Goal: Check status: Check status

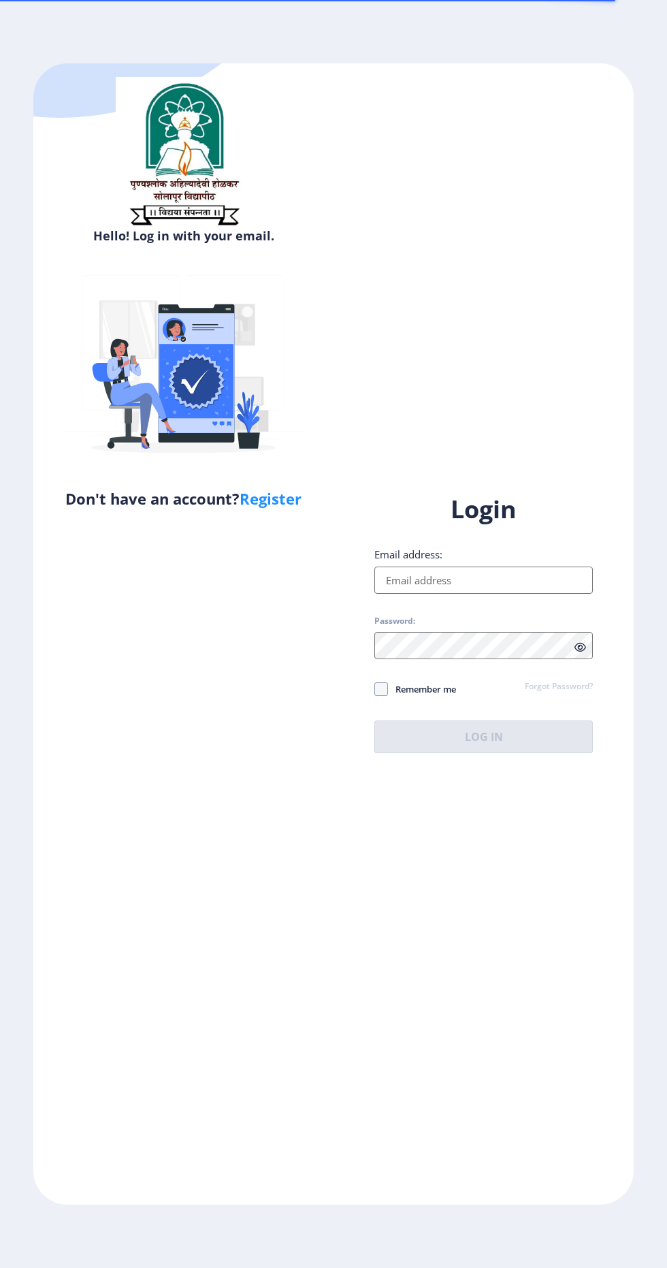
click at [554, 594] on input "Email address:" at bounding box center [484, 580] width 219 height 27
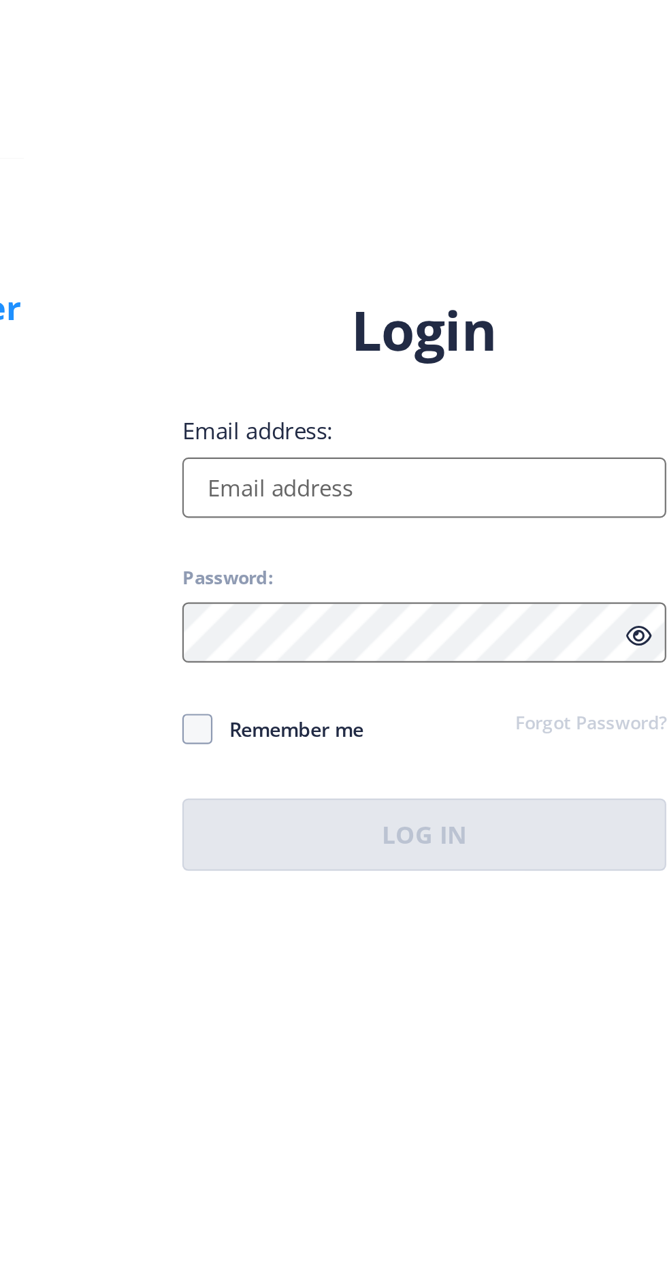
type input "[EMAIL_ADDRESS][DOMAIN_NAME]"
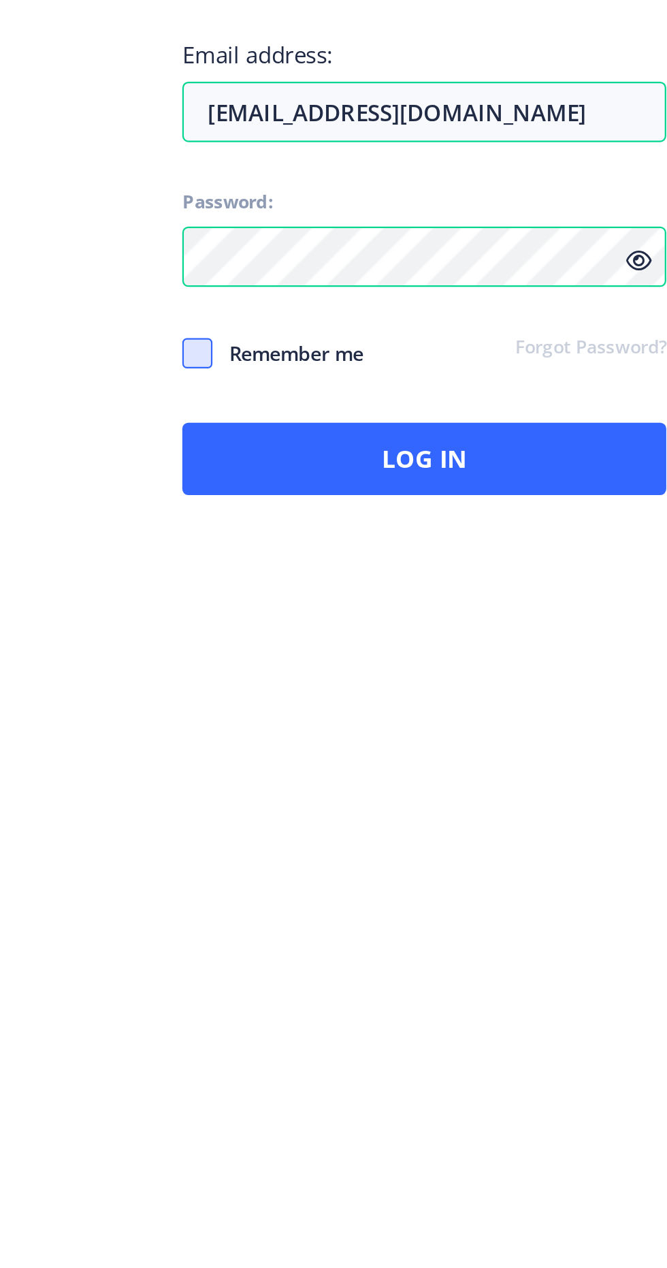
click at [385, 696] on span at bounding box center [382, 689] width 14 height 14
click at [375, 689] on input "Remember me" at bounding box center [375, 689] width 1 height 1
checkbox input "true"
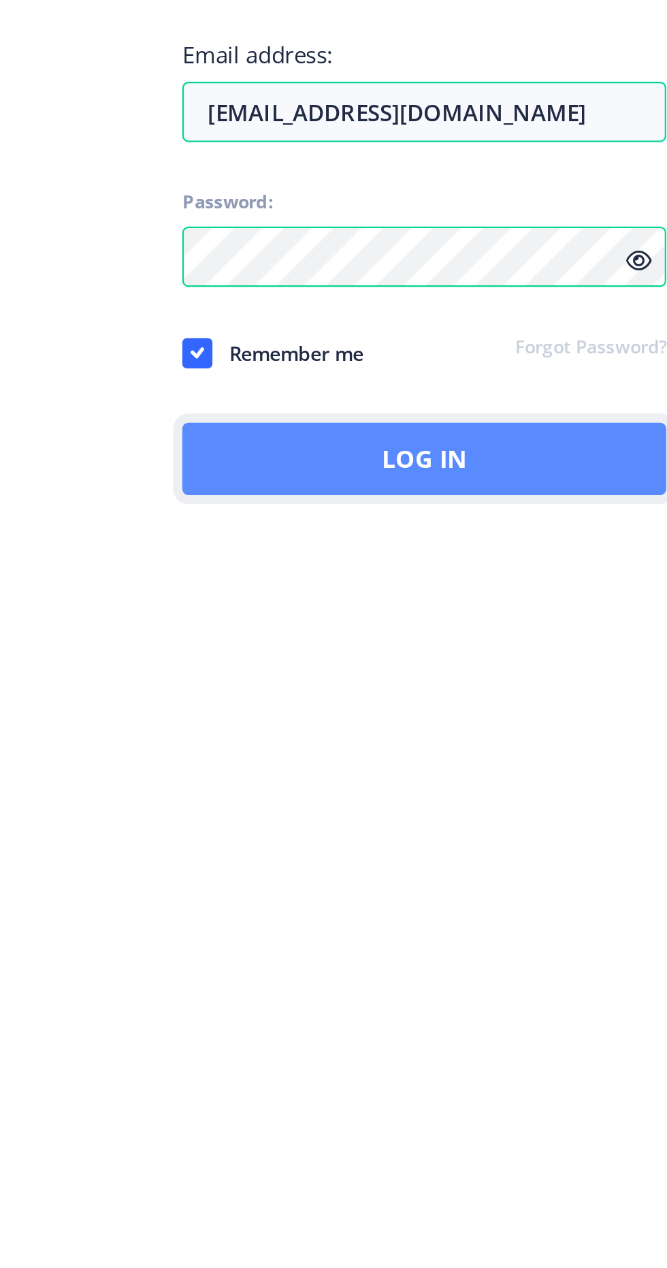
click at [563, 753] on button "Log In" at bounding box center [484, 737] width 219 height 33
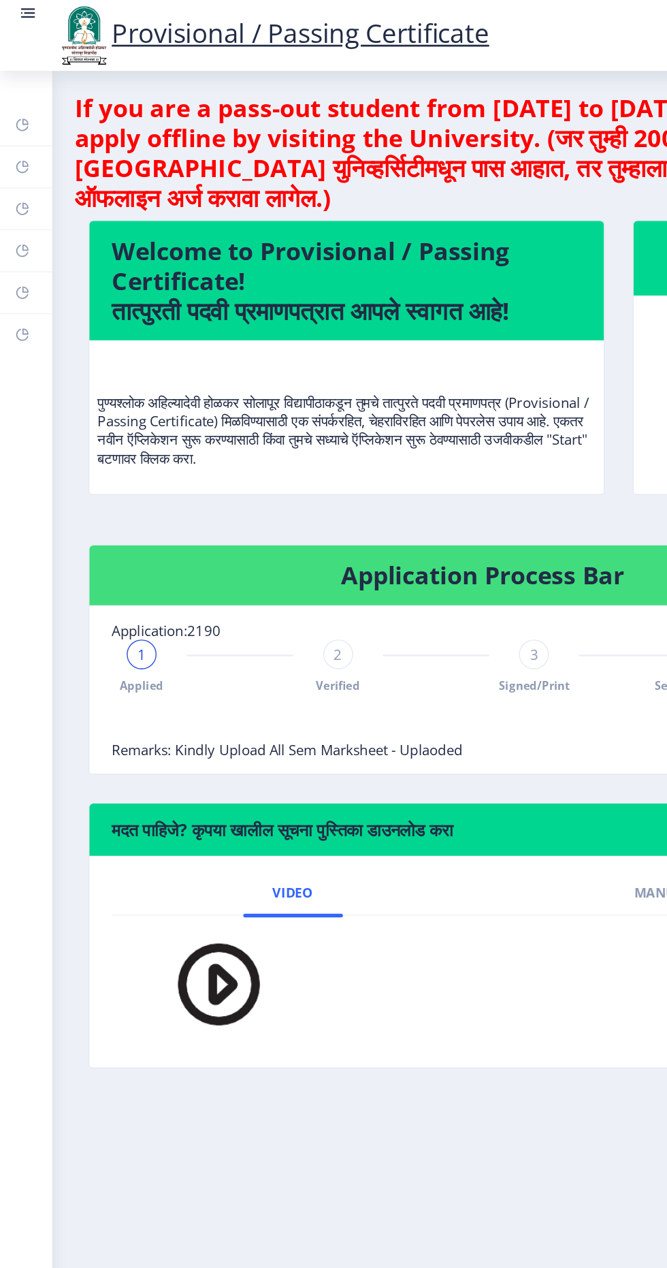
click at [257, 473] on div "2" at bounding box center [247, 478] width 22 height 22
click at [390, 477] on span "3" at bounding box center [391, 478] width 6 height 14
click at [400, 499] on span "Signed/Print" at bounding box center [390, 501] width 52 height 12
click at [390, 477] on span "3" at bounding box center [391, 478] width 6 height 14
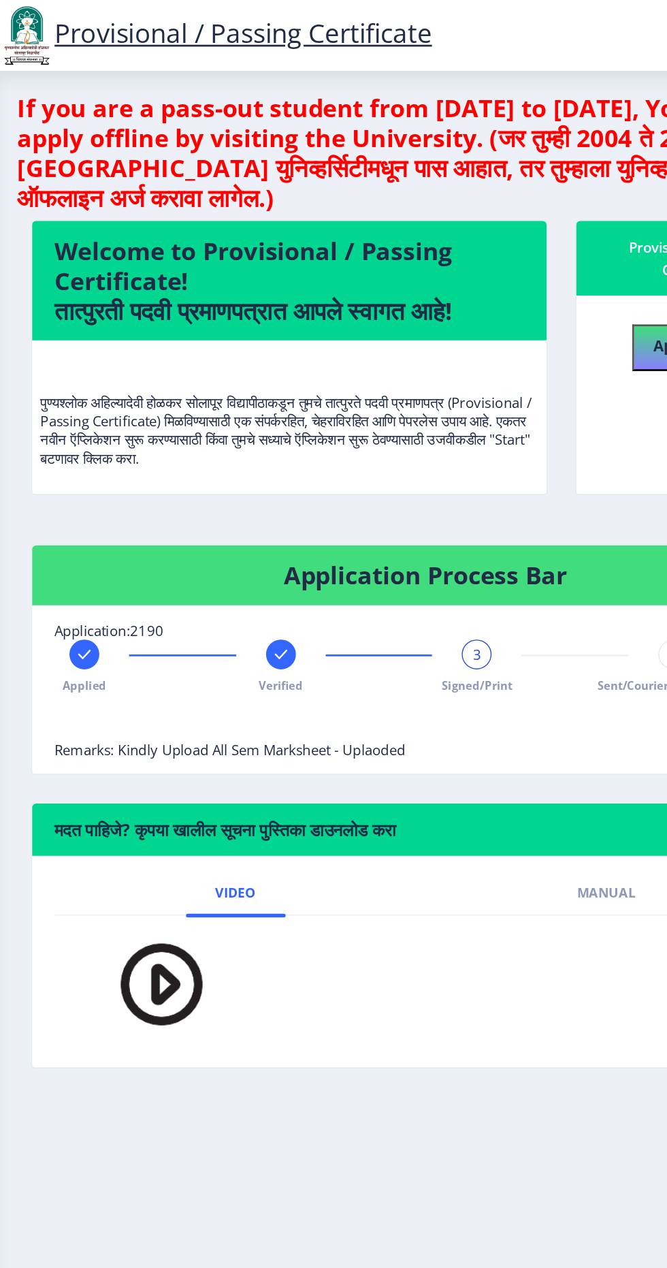
click at [407, 496] on span "Signed/Print" at bounding box center [390, 501] width 52 height 12
click at [106, 502] on span "Applied" at bounding box center [104, 501] width 32 height 12
click at [103, 477] on span "1" at bounding box center [104, 478] width 6 height 14
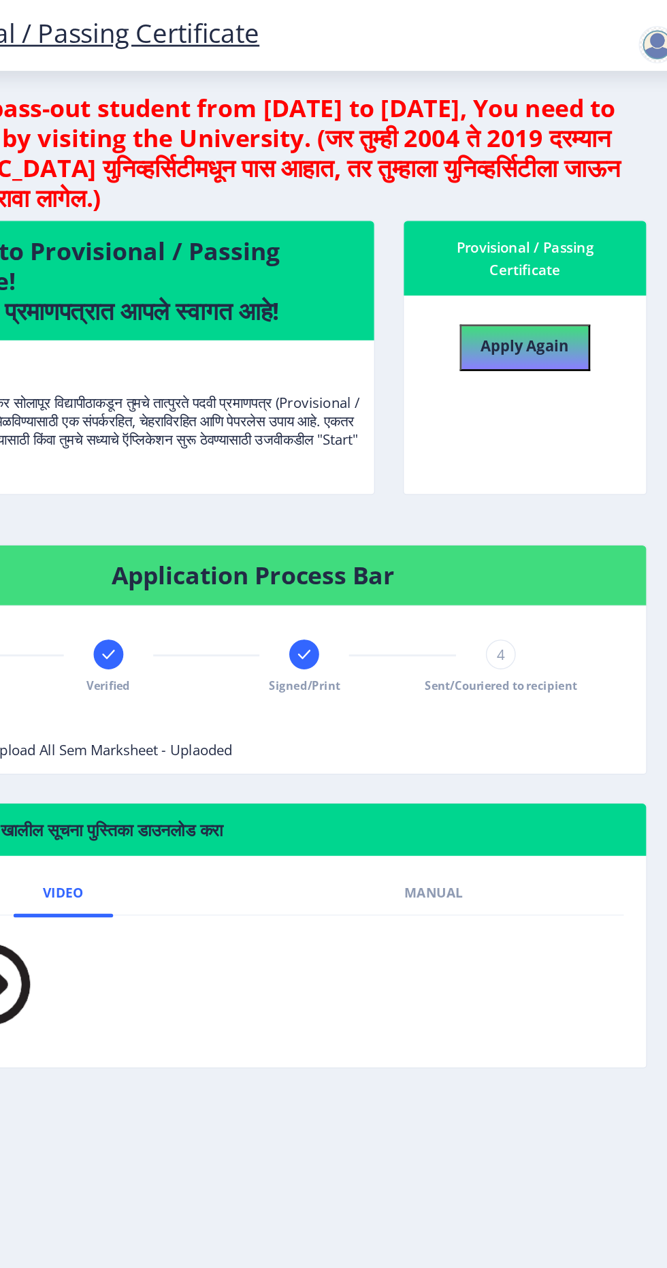
click at [534, 478] on span "4" at bounding box center [534, 478] width 6 height 14
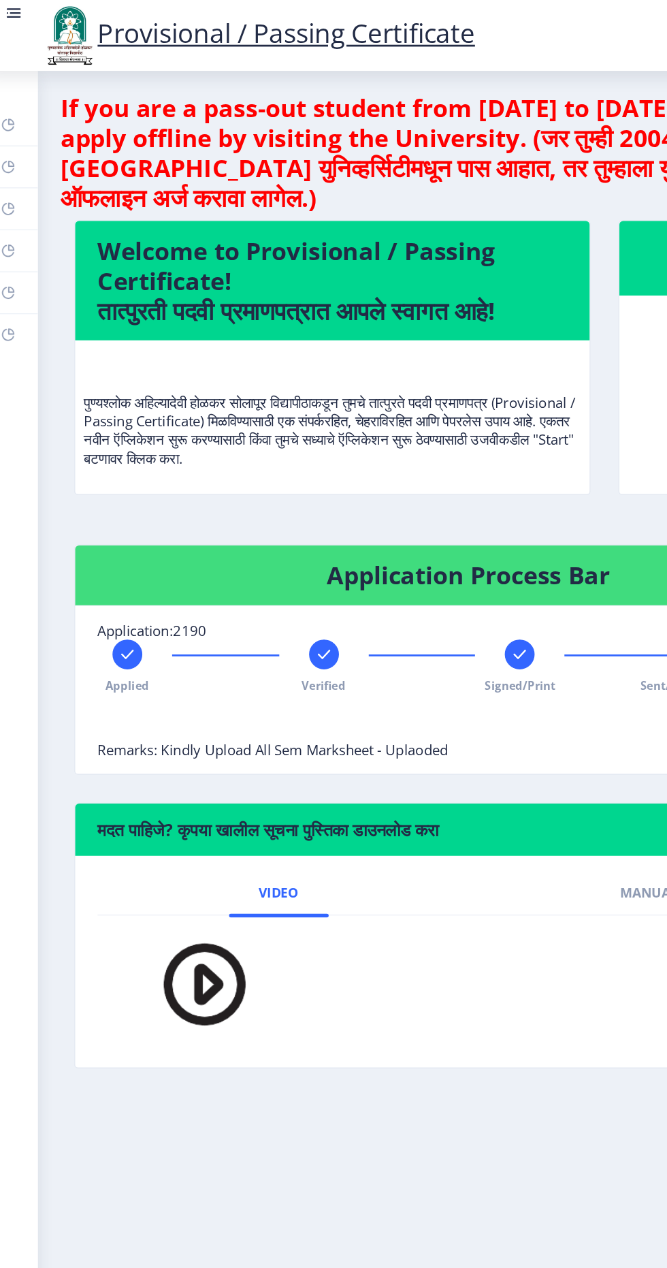
click at [335, 546] on span "Remarks: Kindly Upload All Sem Marksheet - Uplaoded" at bounding box center [210, 548] width 256 height 14
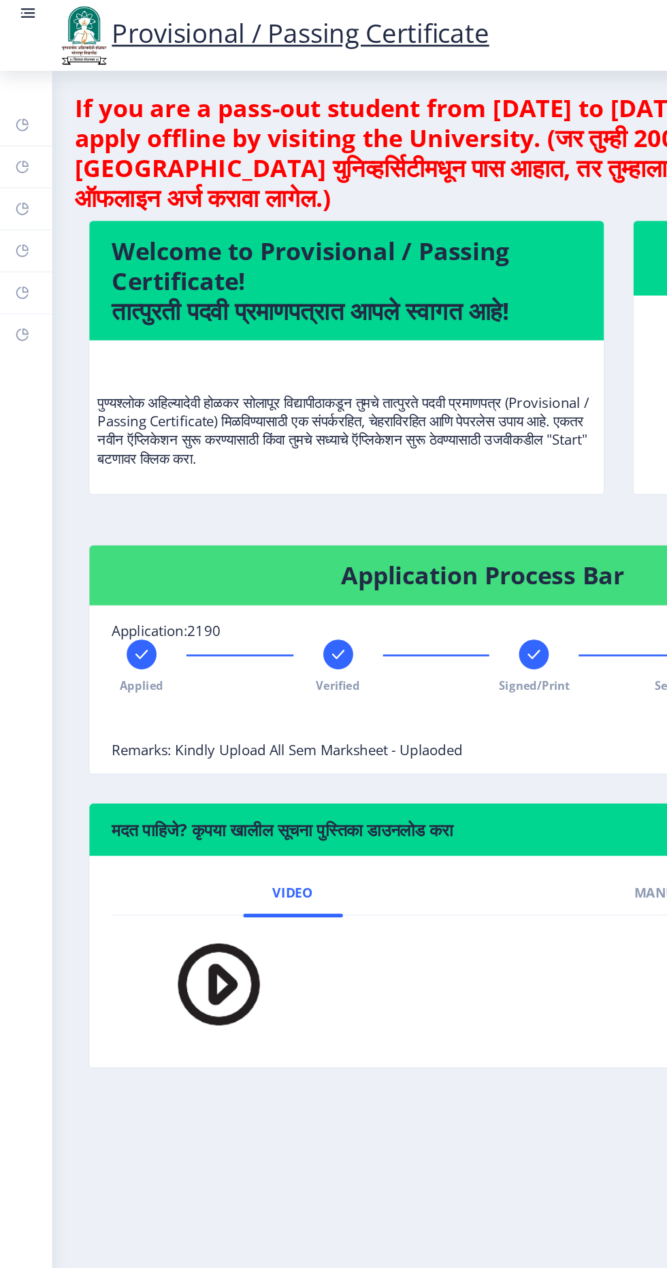
click at [19, 25] on link at bounding box center [21, 26] width 14 height 46
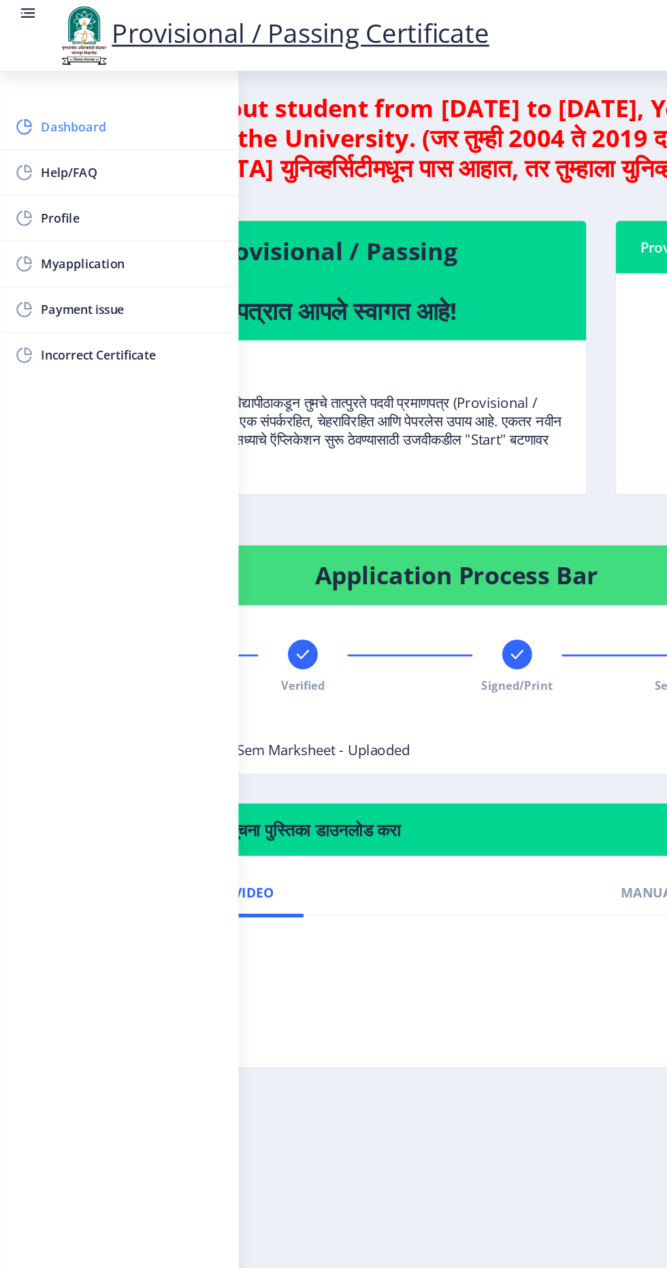
click at [38, 98] on span "Dashboard" at bounding box center [96, 92] width 133 height 16
click at [21, 28] on link at bounding box center [21, 26] width 14 height 46
